Goal: Task Accomplishment & Management: Manage account settings

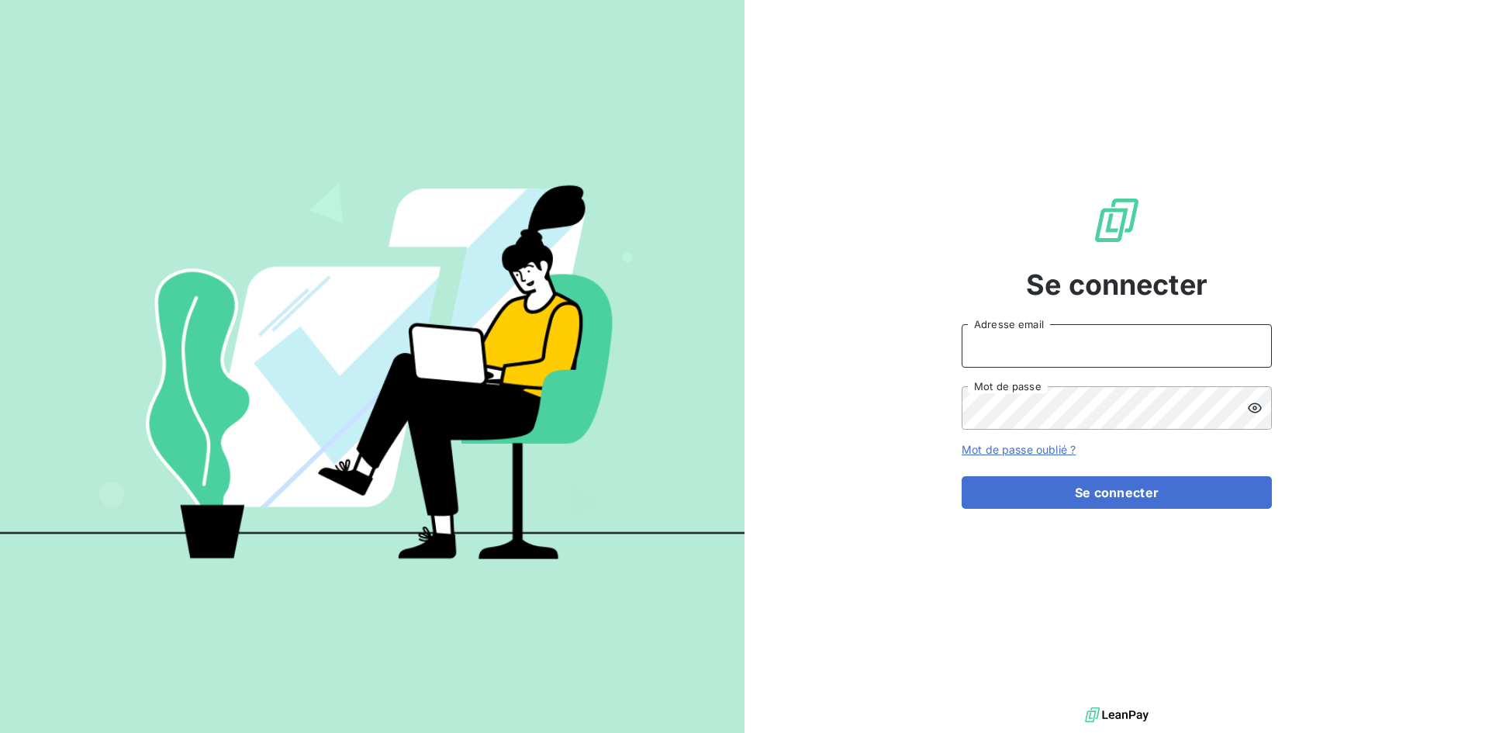
click at [1029, 350] on input "Adresse email" at bounding box center [1117, 345] width 310 height 43
paste input "[EMAIL_ADDRESS][DOMAIN_NAME]"
type input "[EMAIL_ADDRESS][DOMAIN_NAME]"
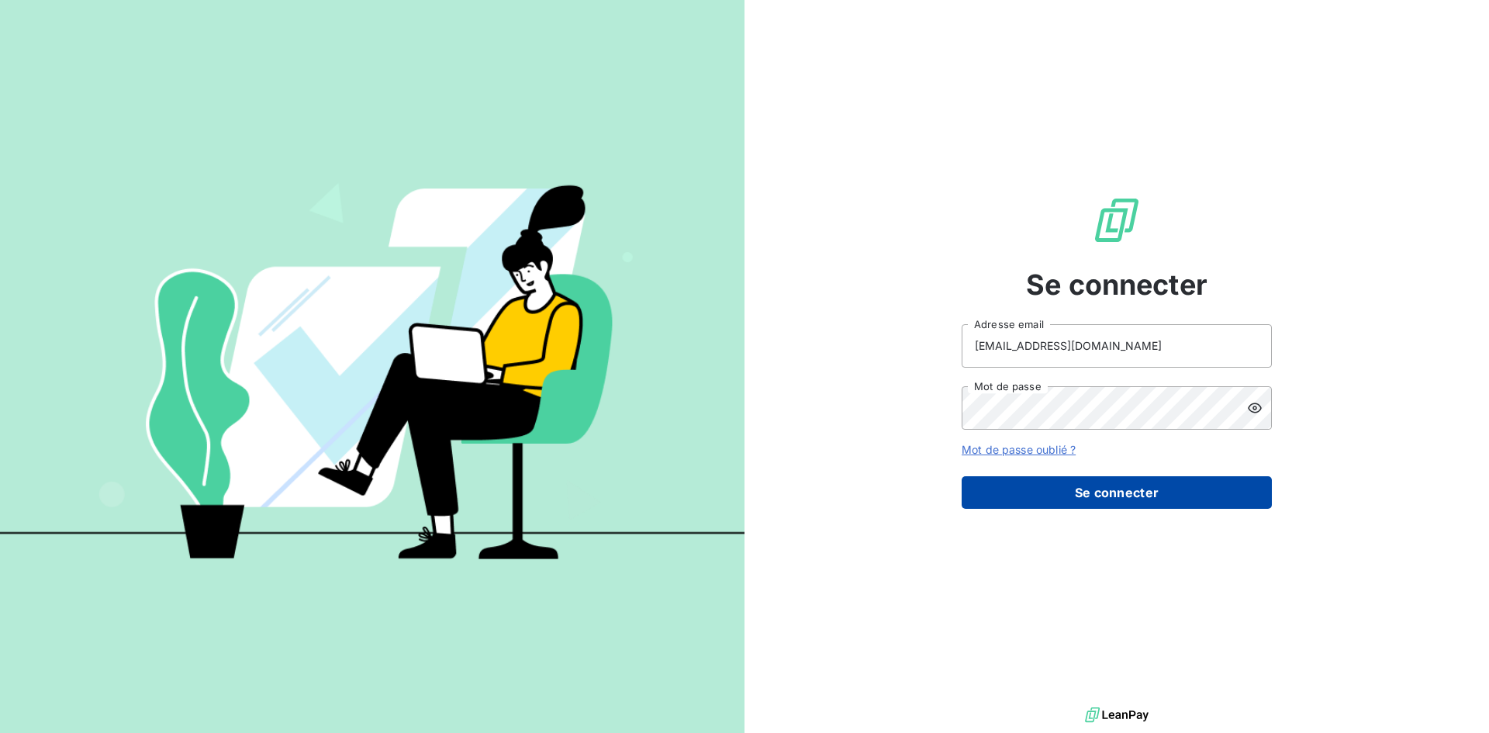
click at [1058, 489] on button "Se connecter" at bounding box center [1117, 492] width 310 height 33
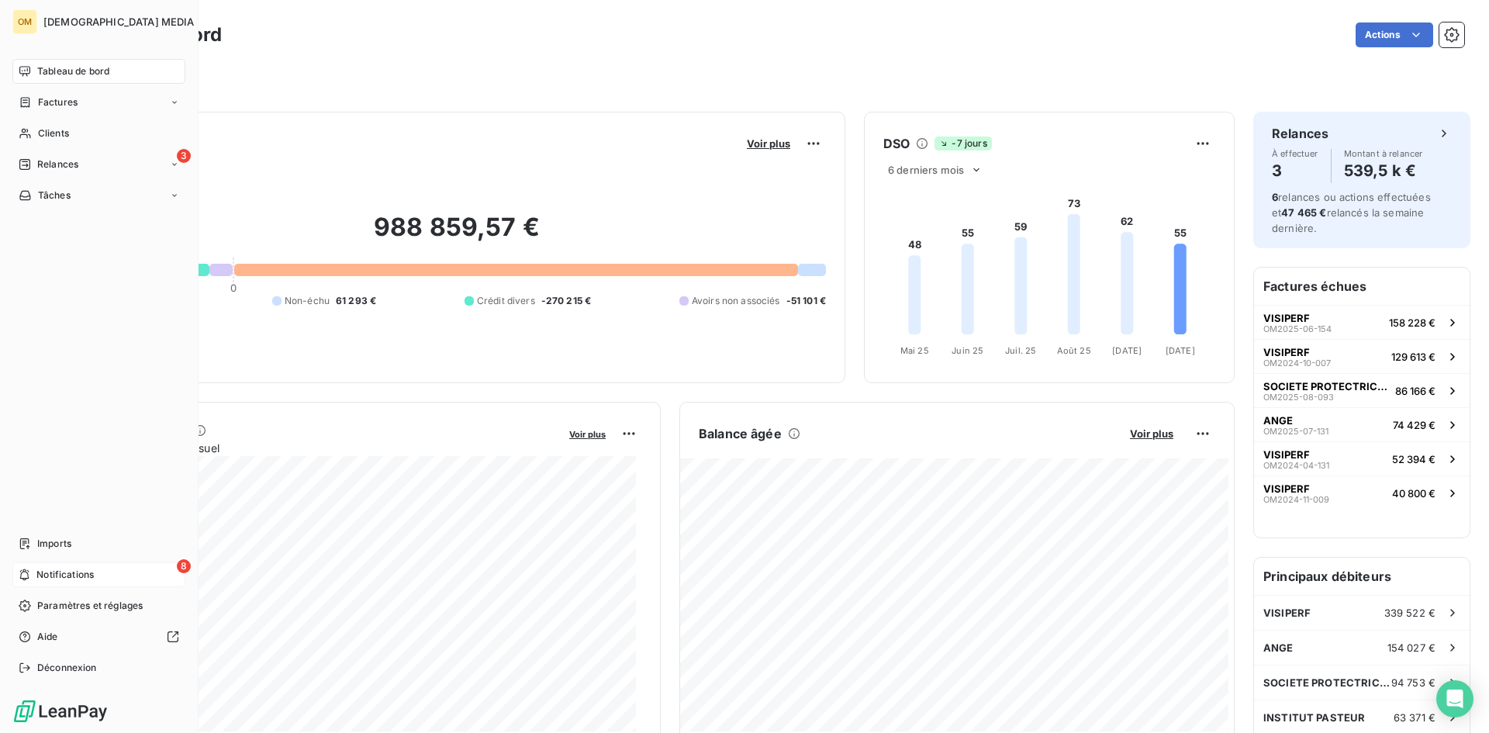
click at [80, 578] on span "Notifications" at bounding box center [64, 575] width 57 height 14
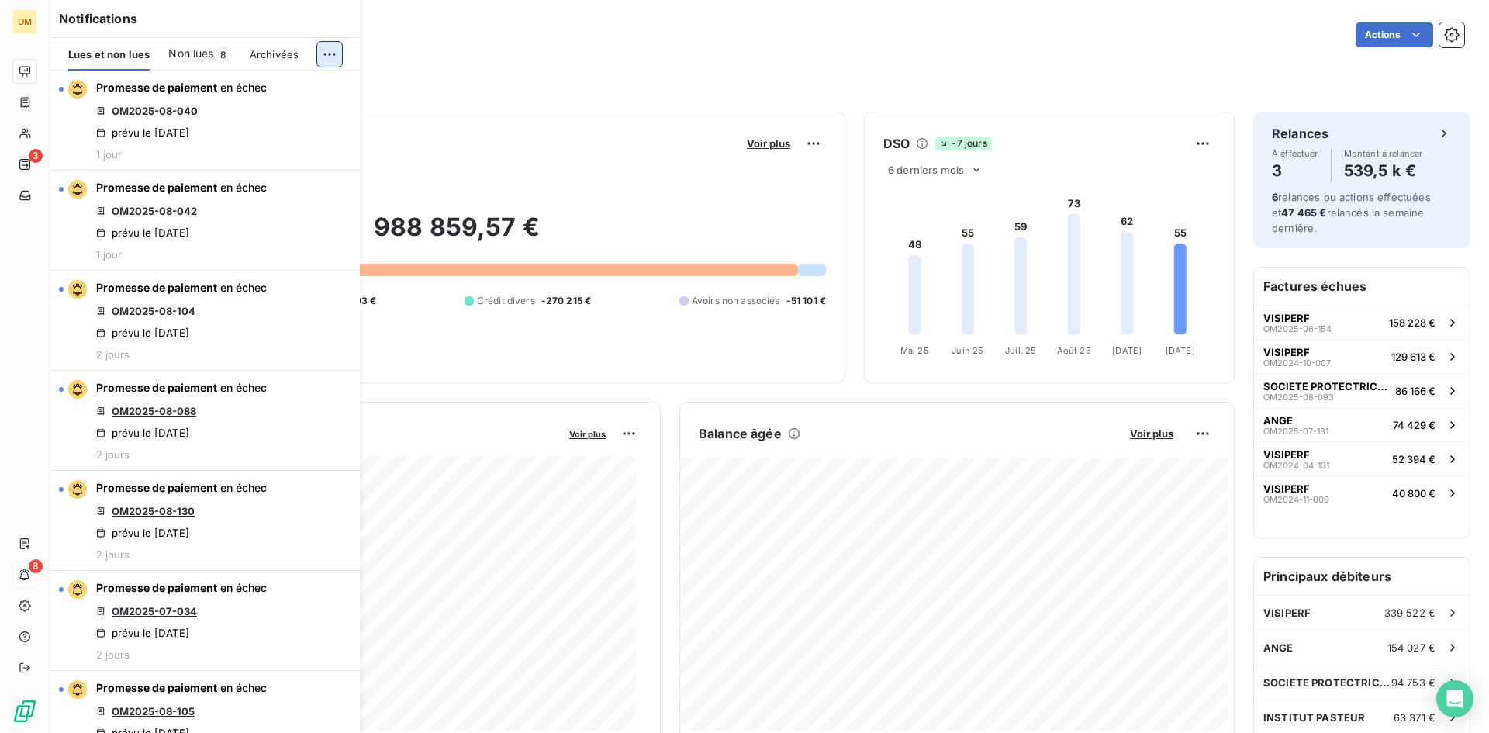
click at [327, 57] on html "OM 3 8 Tableau de bord Actions Filtrer Encours client Voir plus 988 859,57 € 0 …" at bounding box center [744, 366] width 1489 height 733
click at [313, 84] on div "Tout marquer comme lu" at bounding box center [225, 88] width 217 height 25
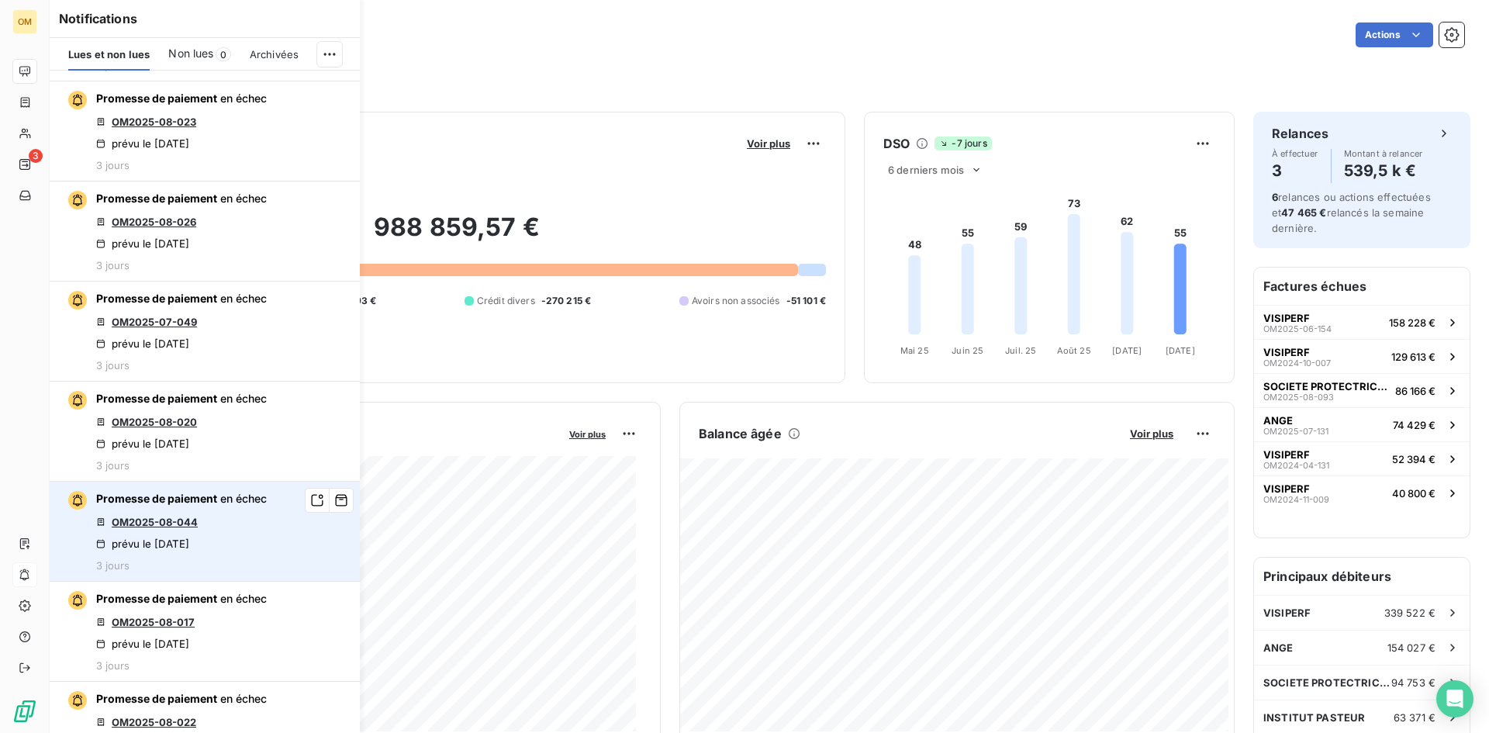
scroll to position [1241, 0]
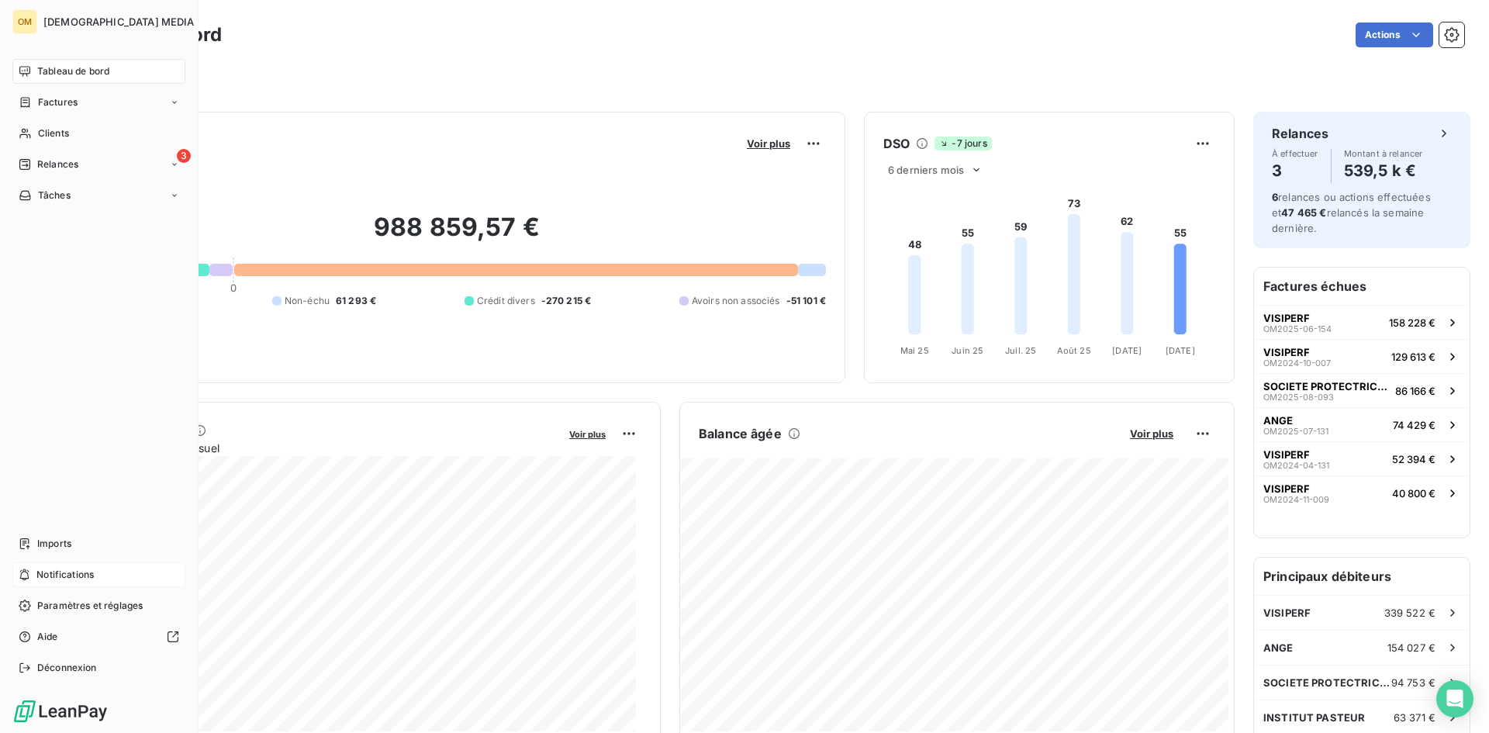
click at [27, 61] on div "Tableau de bord" at bounding box center [98, 71] width 173 height 25
click at [32, 136] on div "Clients" at bounding box center [98, 133] width 173 height 25
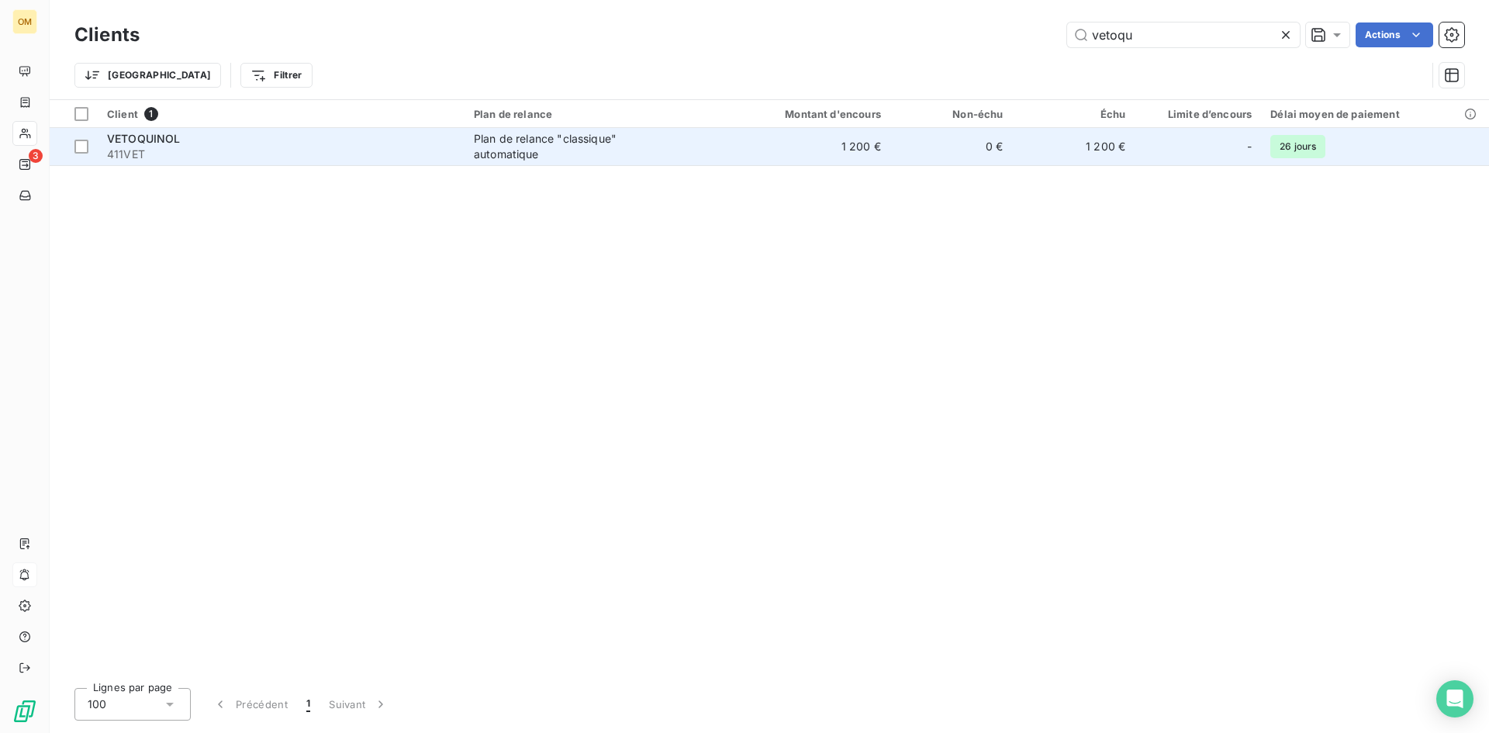
type input "vetoqu"
click at [786, 150] on td "1 200 €" at bounding box center [809, 146] width 164 height 37
